Goal: Task Accomplishment & Management: Manage account settings

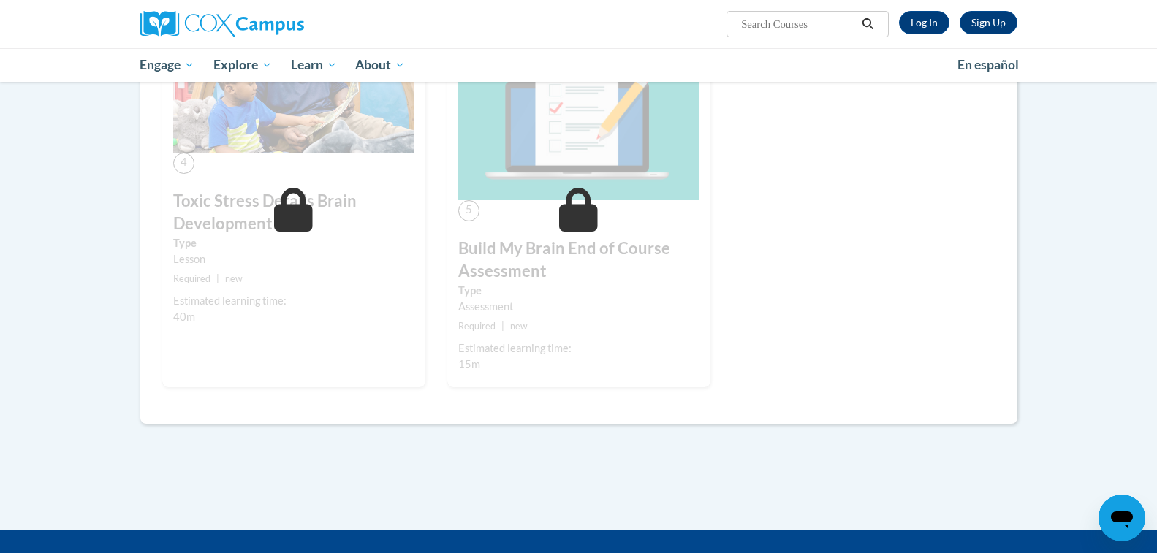
click at [1120, 512] on icon "Open messaging window" at bounding box center [1122, 521] width 22 height 18
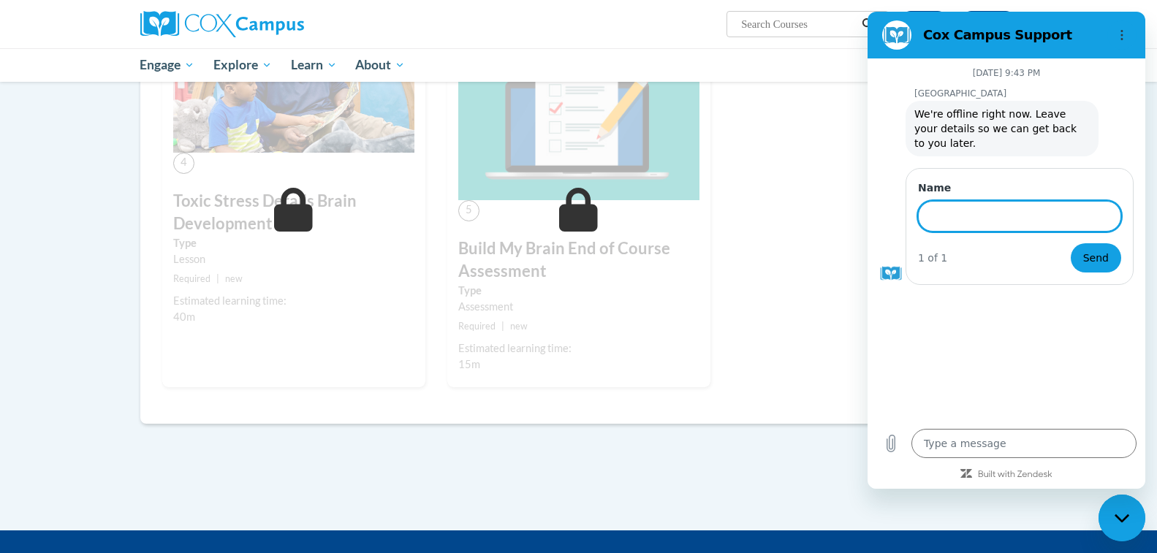
click at [1004, 212] on input "Name" at bounding box center [1019, 216] width 203 height 31
type input "[PERSON_NAME]"
click at [1071, 243] on button "Send" at bounding box center [1096, 257] width 50 height 29
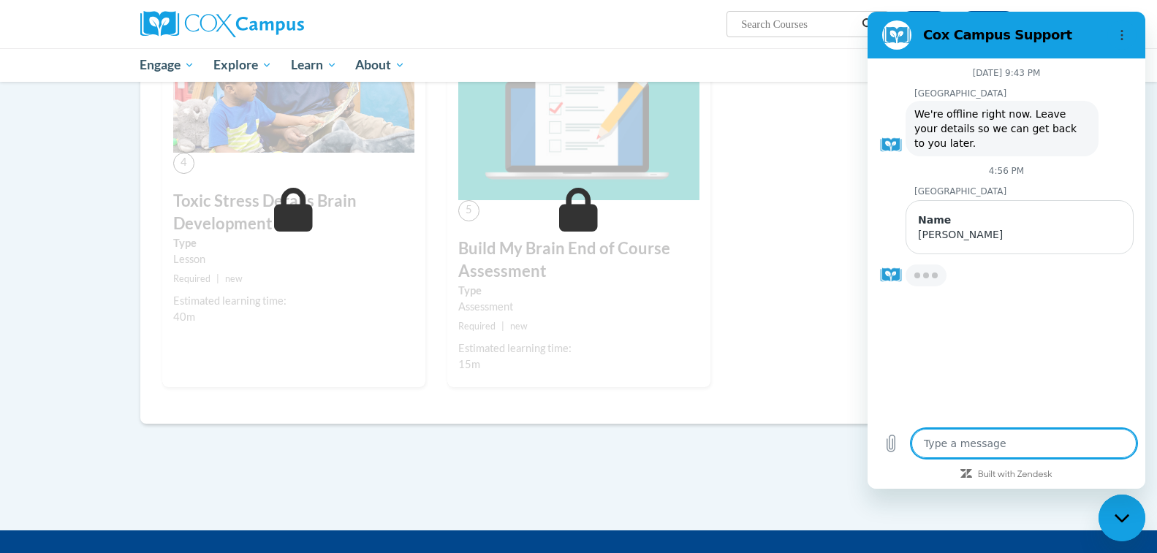
click at [991, 458] on div "Type a message x" at bounding box center [1006, 443] width 278 height 47
type textarea "x"
click at [991, 447] on textarea at bounding box center [1023, 443] width 225 height 29
type textarea "I"
type textarea "x"
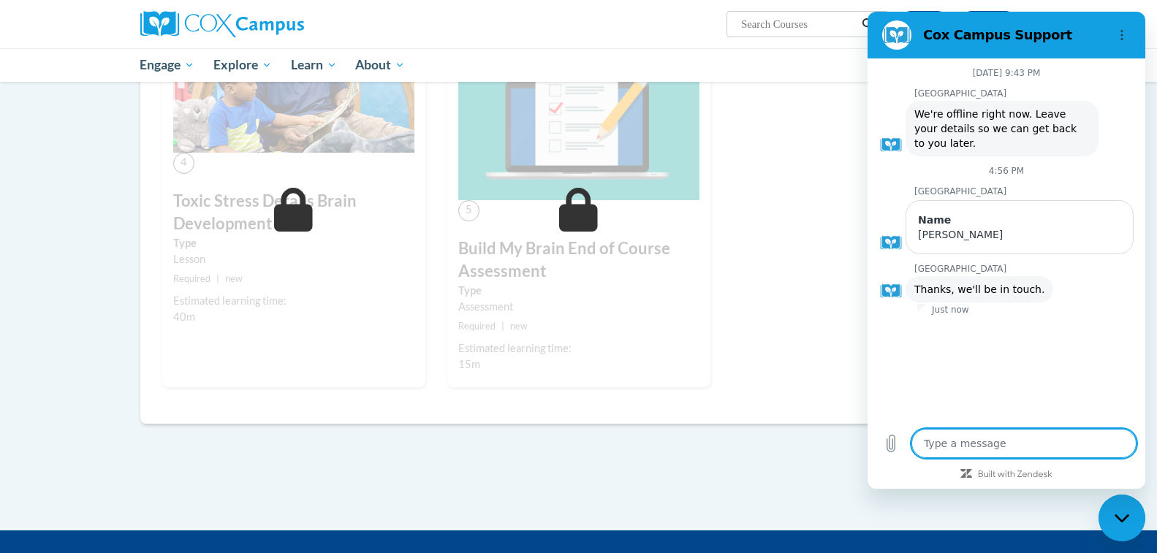
click at [1114, 523] on div "Close messaging window" at bounding box center [1122, 518] width 44 height 44
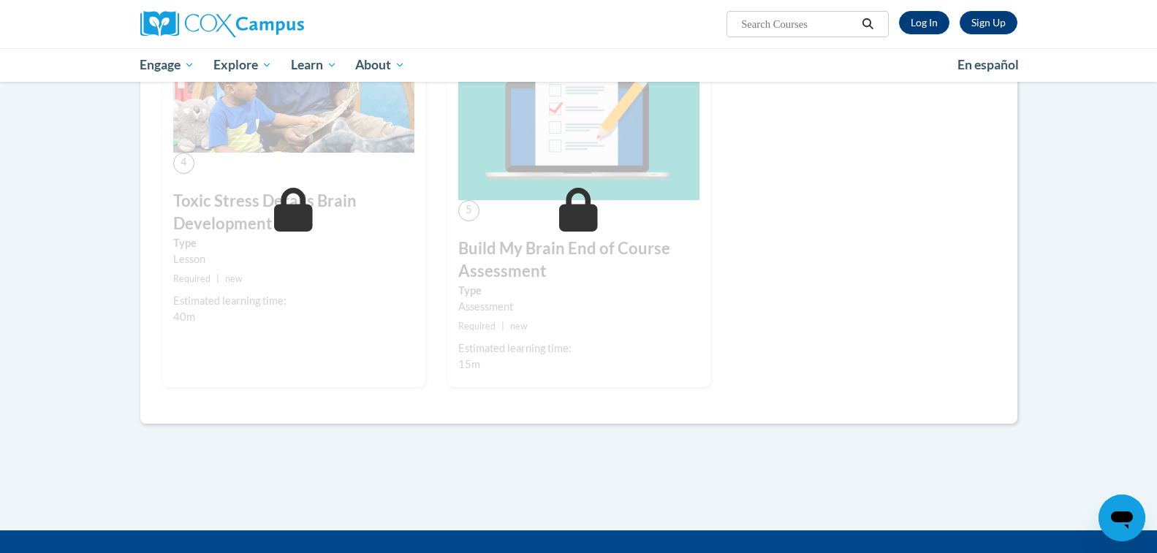
type textarea "x"
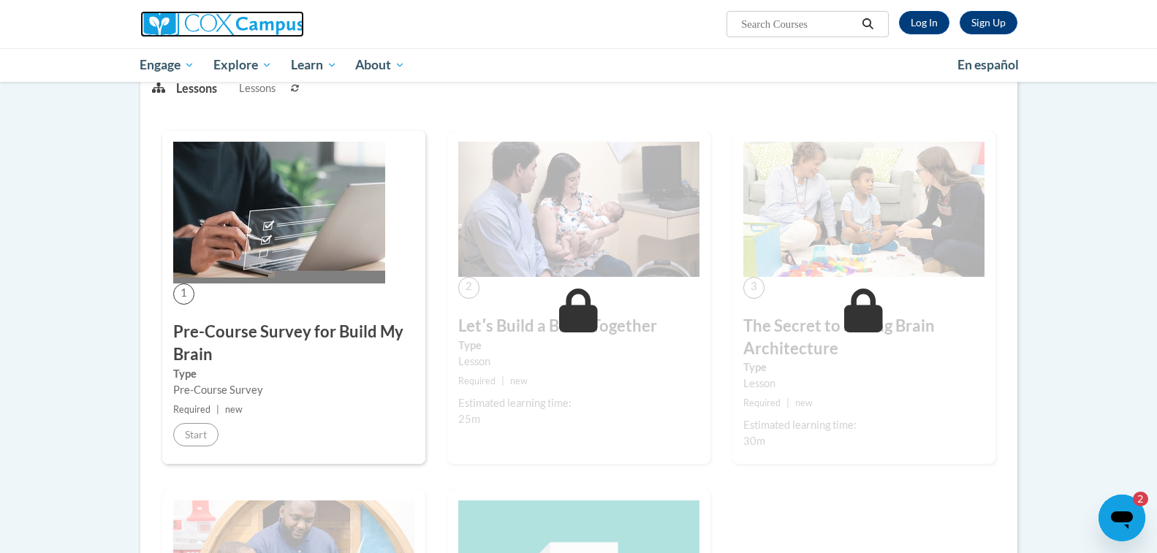
click at [216, 21] on img at bounding box center [222, 24] width 164 height 26
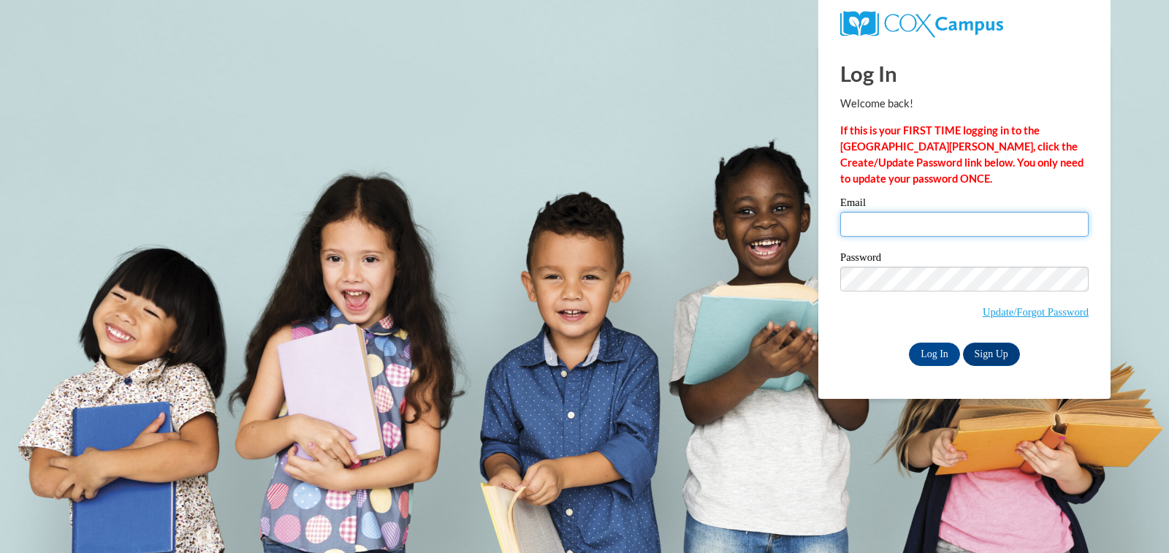
click at [963, 224] on input "Email" at bounding box center [964, 224] width 248 height 25
type input "[EMAIL_ADDRESS][DOMAIN_NAME]"
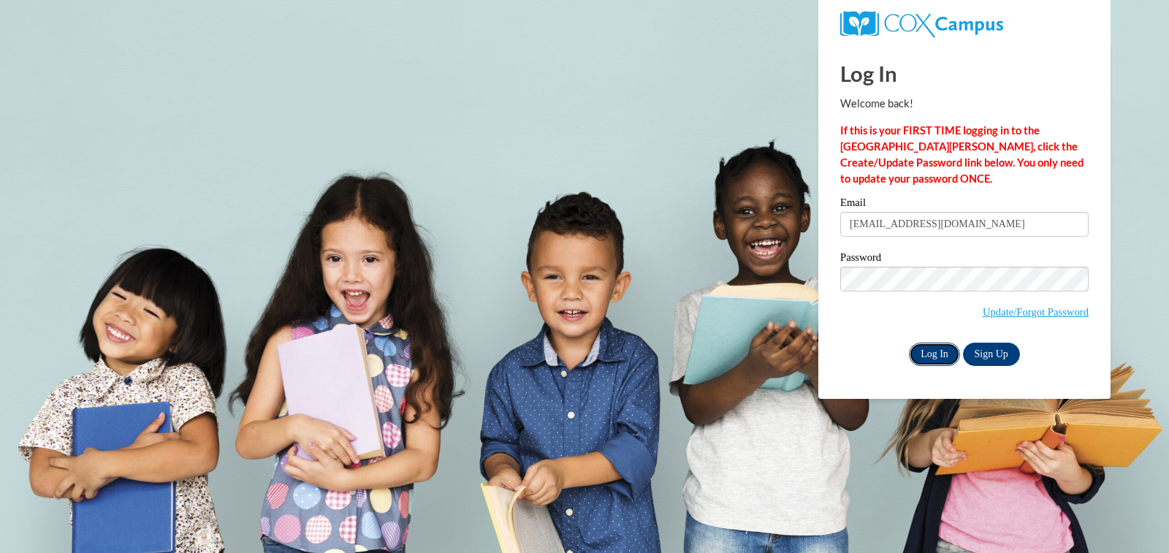
click at [927, 361] on input "Log In" at bounding box center [934, 354] width 51 height 23
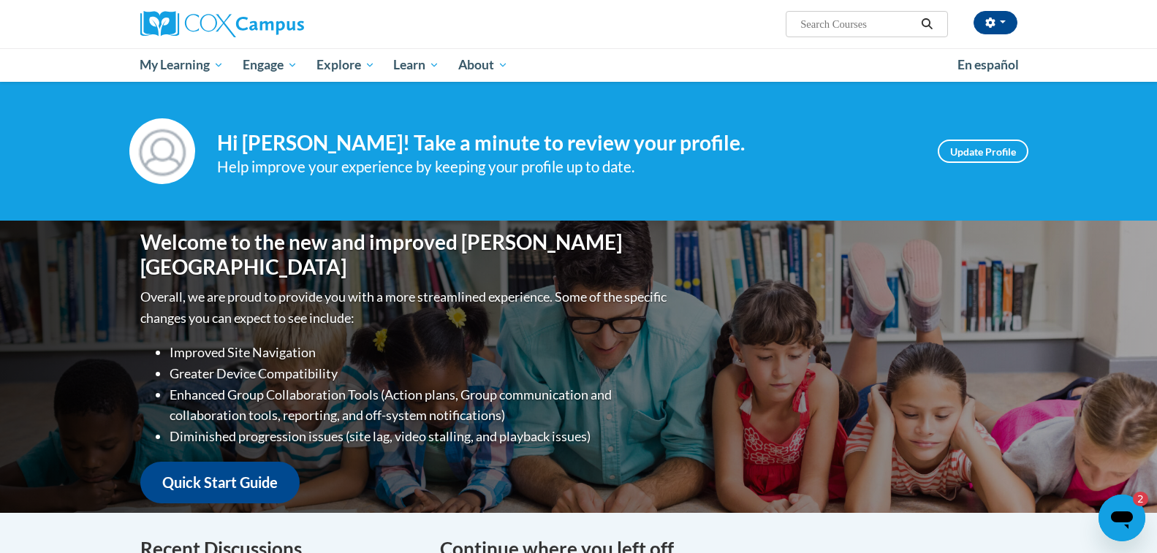
click at [1136, 525] on div "Open messaging window, 2 unread messages" at bounding box center [1122, 518] width 44 height 44
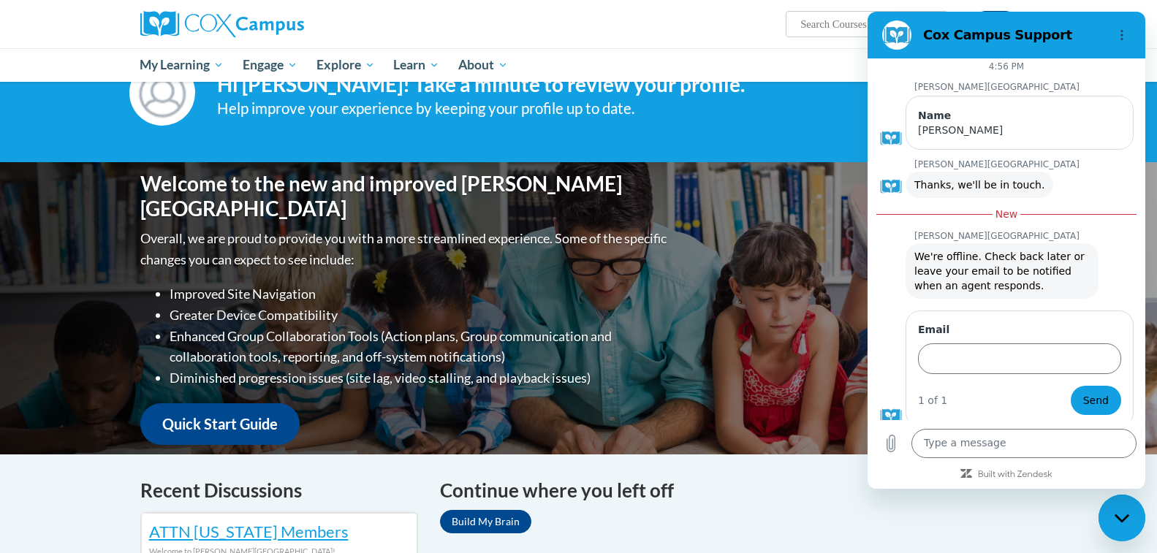
scroll to position [113, 0]
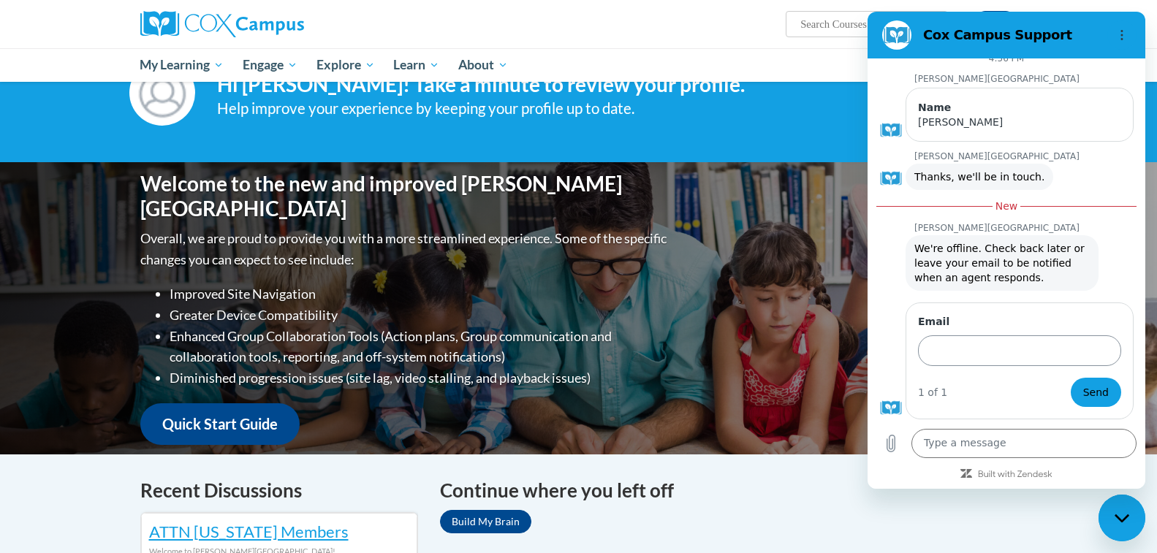
click at [987, 352] on input "Email" at bounding box center [1019, 350] width 203 height 31
type input "[EMAIL_ADDRESS][DOMAIN_NAME]"
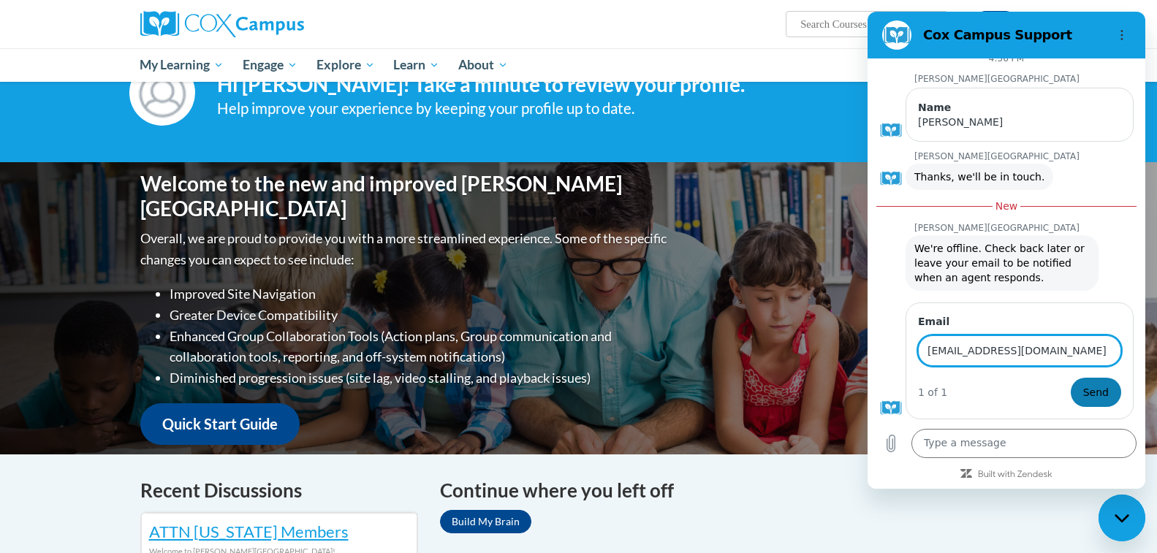
click at [1087, 392] on span "Send" at bounding box center [1096, 393] width 26 height 18
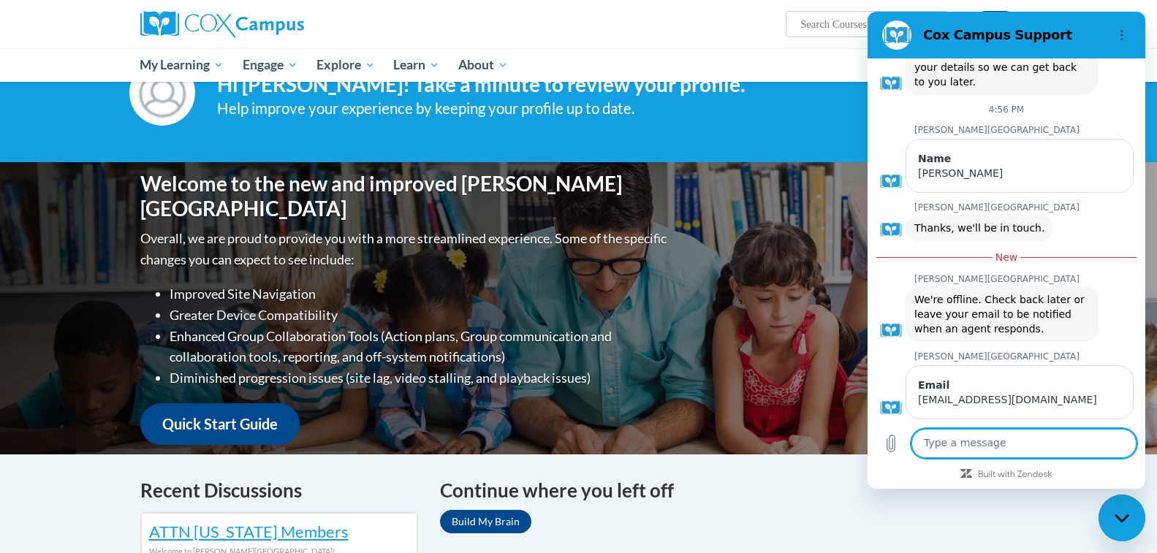
type textarea "x"
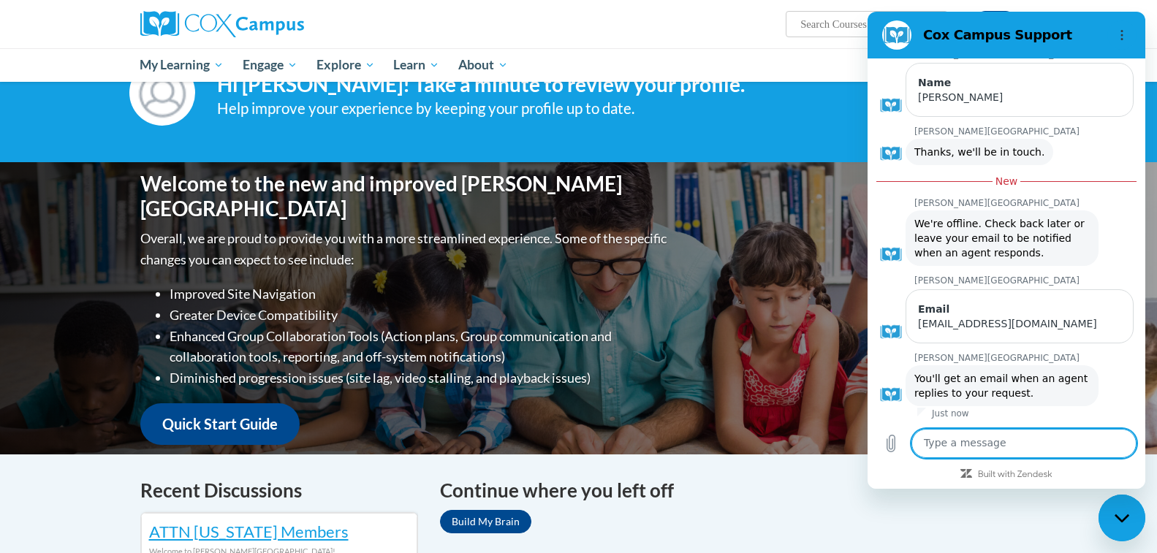
scroll to position [140, 0]
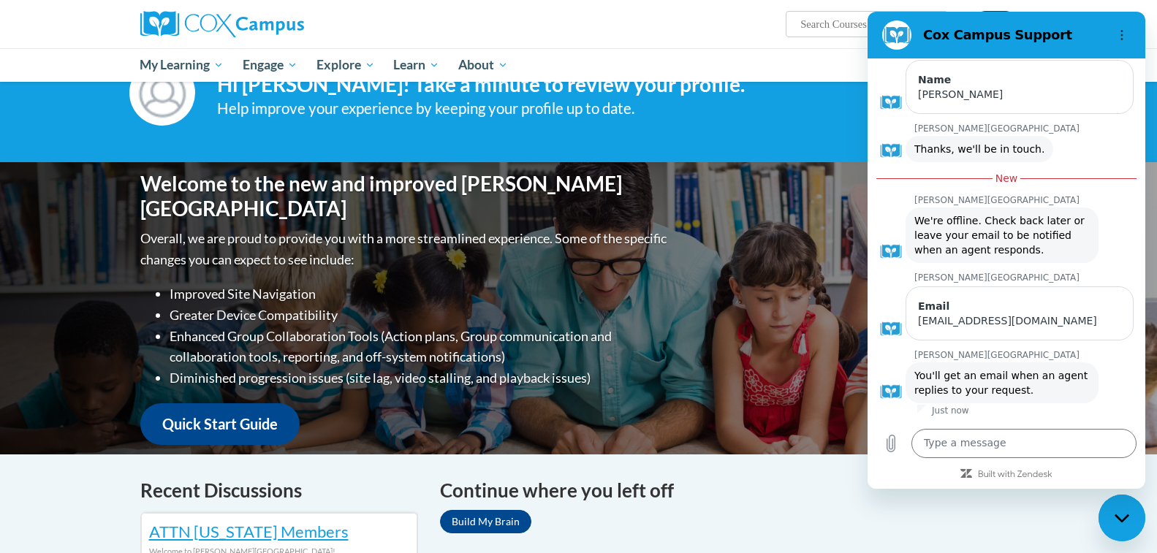
click at [686, 60] on ul "My Learning My Learning My Course Progress Certificates My Action Plans Group D…" at bounding box center [539, 65] width 817 height 34
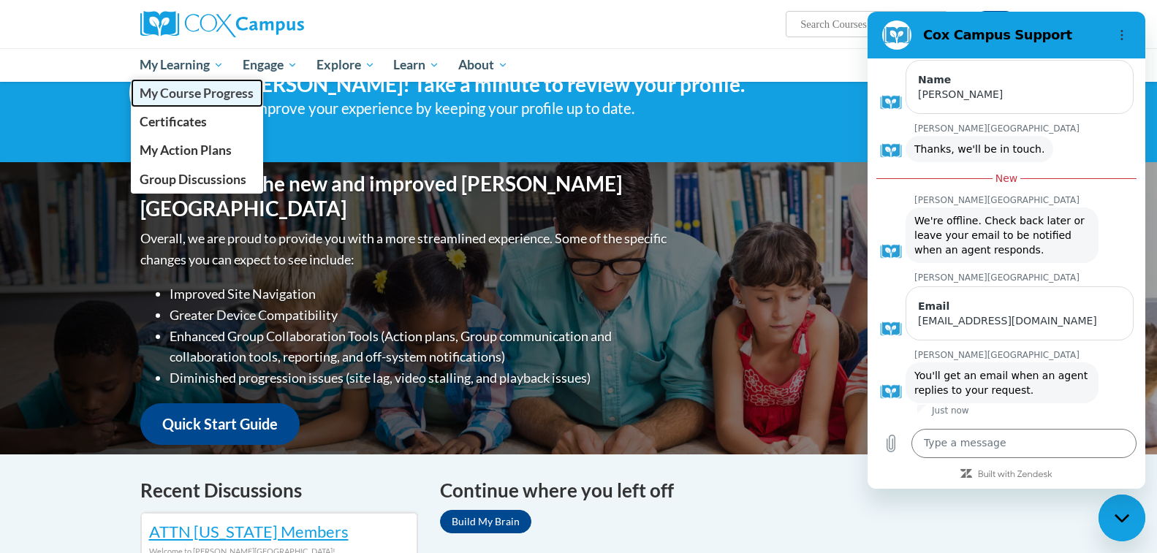
click at [210, 91] on span "My Course Progress" at bounding box center [197, 93] width 114 height 15
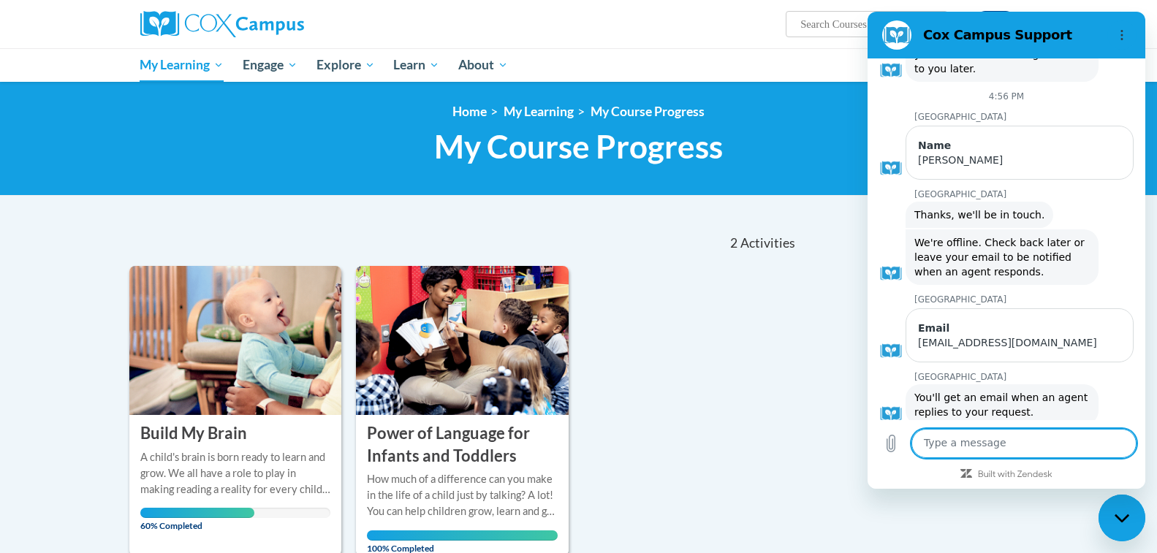
scroll to position [96, 0]
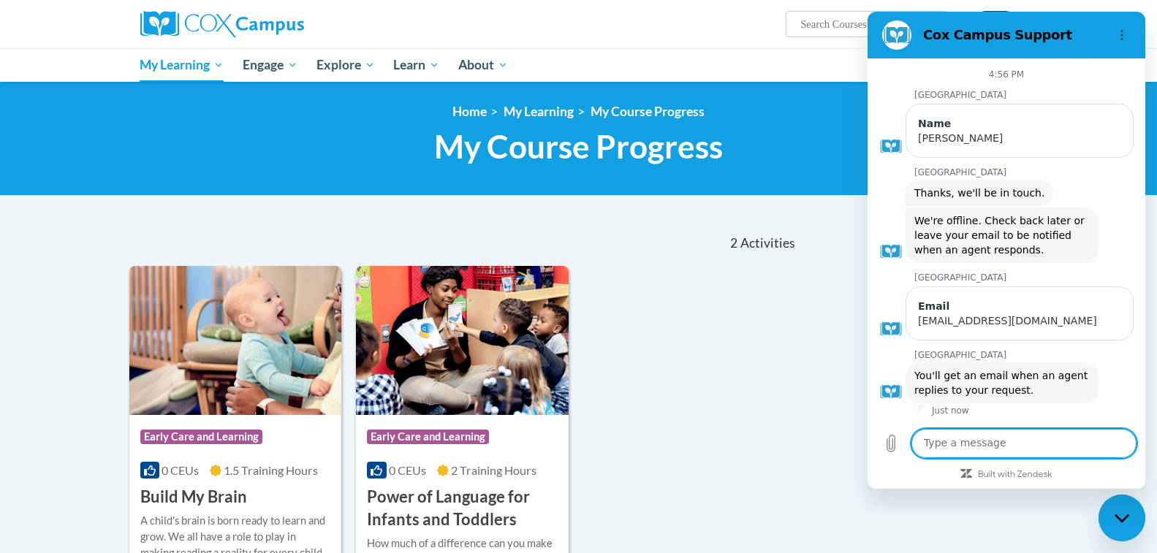
click at [1116, 500] on div "Close messaging window" at bounding box center [1122, 518] width 44 height 44
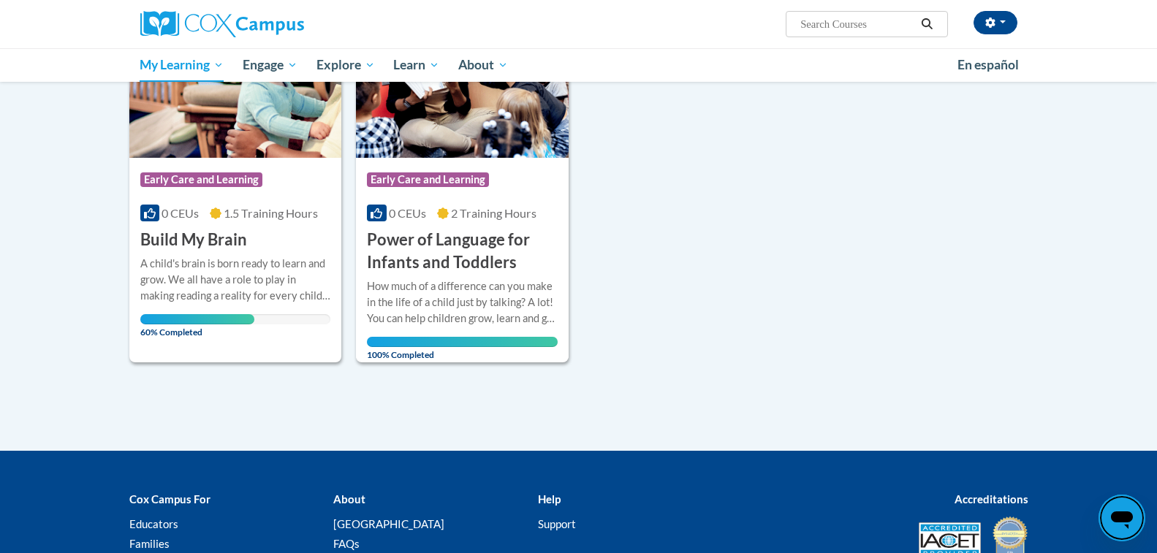
scroll to position [292, 0]
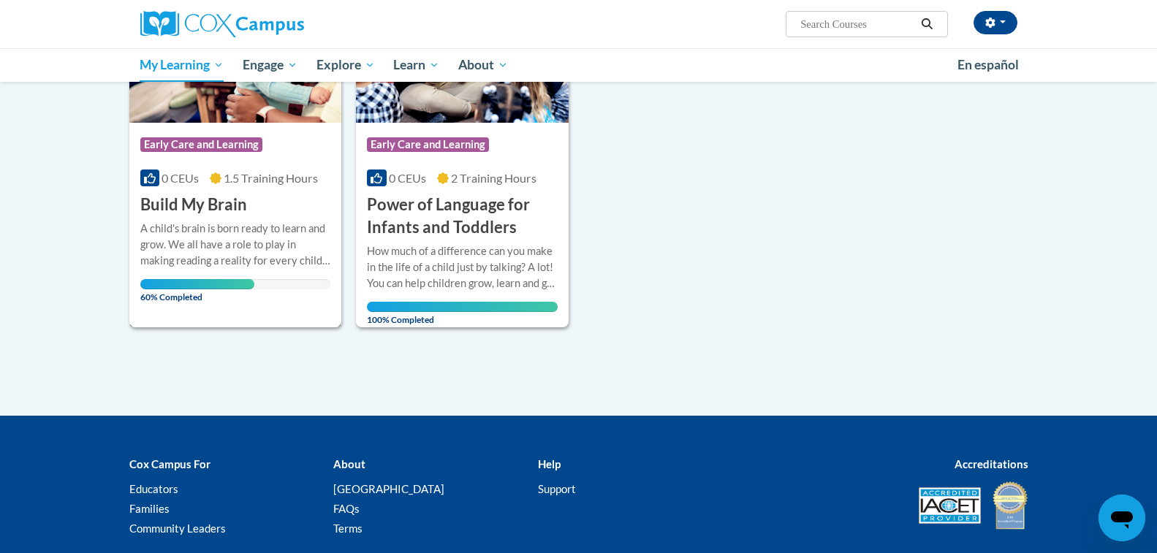
click at [248, 194] on div "Course Category: Early Care and Learning 0 CEUs 1.5 Training Hours COURSE Build…" at bounding box center [235, 170] width 213 height 94
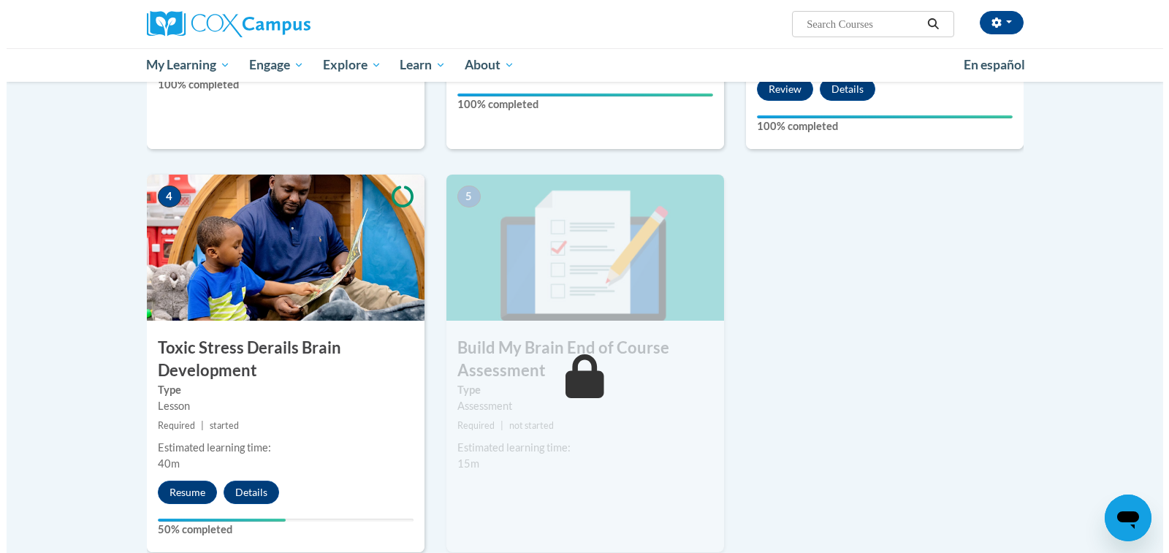
scroll to position [643, 0]
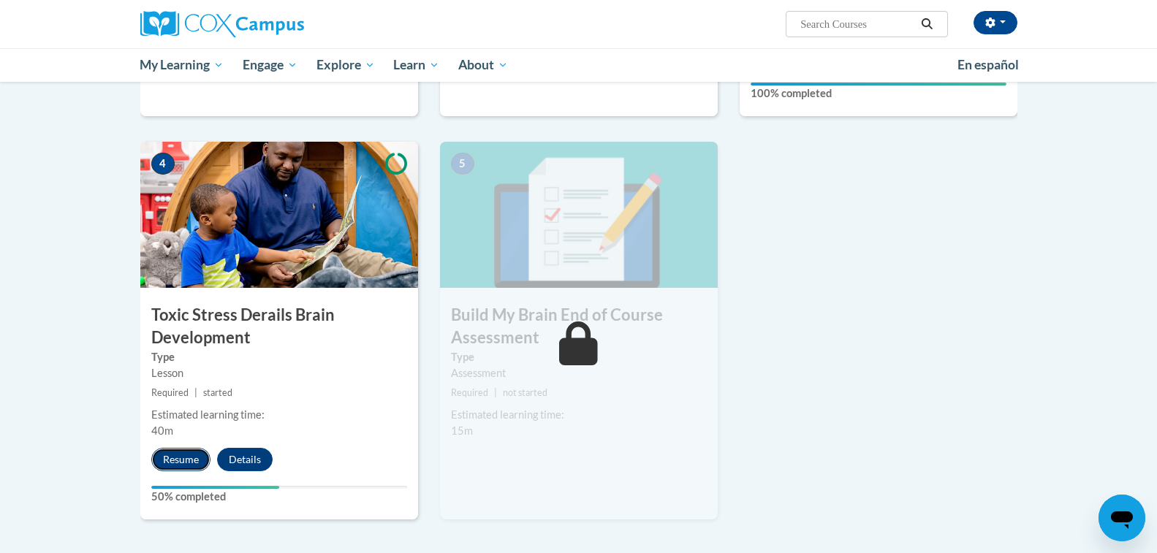
click at [185, 459] on button "Resume" at bounding box center [180, 459] width 59 height 23
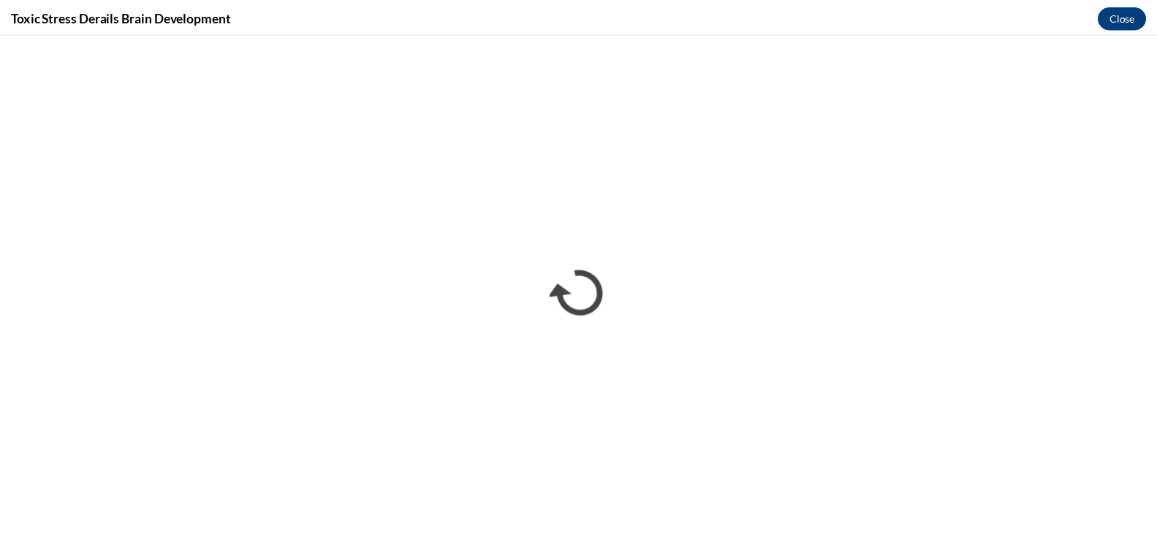
scroll to position [0, 0]
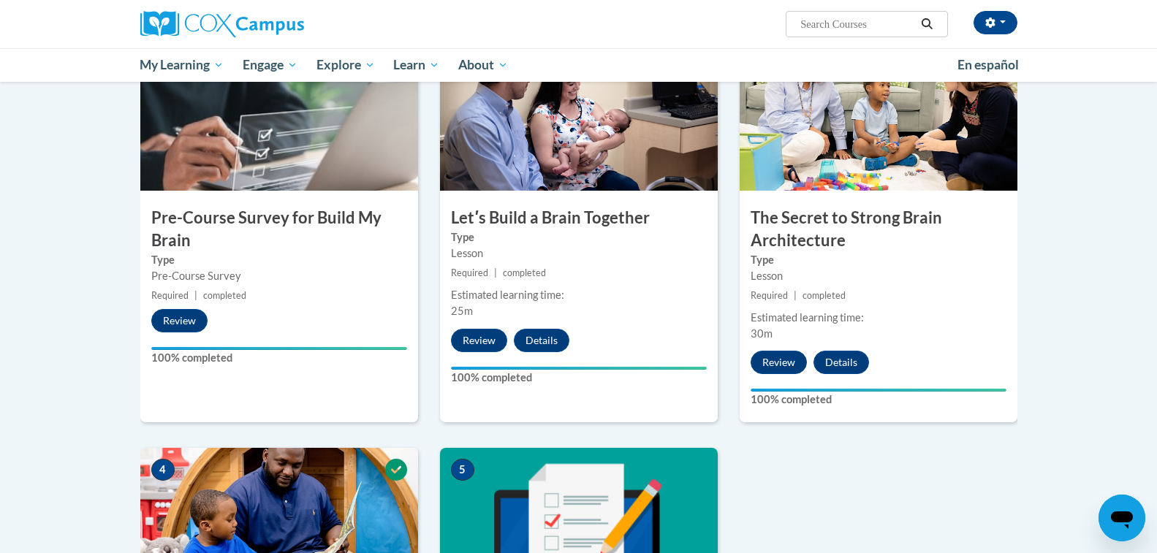
scroll to position [325, 0]
